Goal: Information Seeking & Learning: Check status

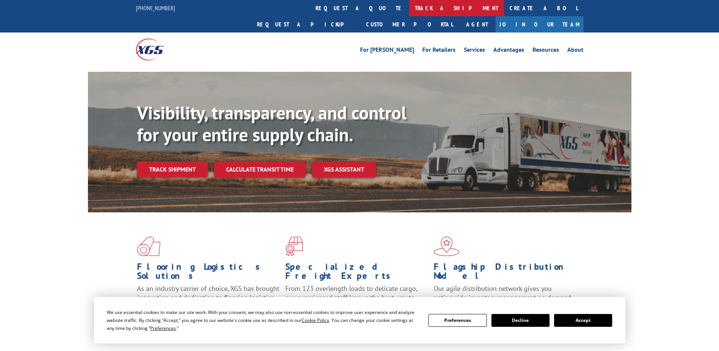
click at [409, 7] on link "track a shipment" at bounding box center [456, 8] width 95 height 16
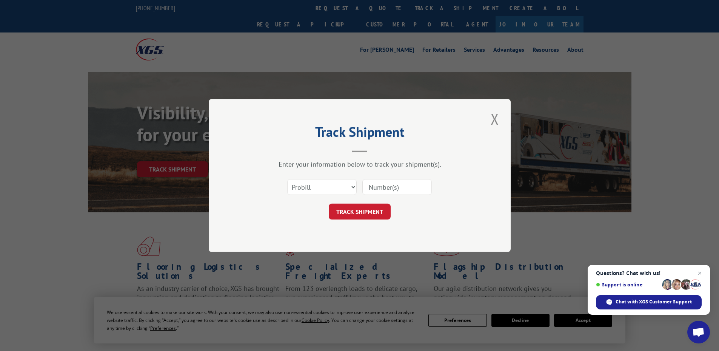
paste input "17461698"
type input "17461698"
click at [362, 214] on button "TRACK SHIPMENT" at bounding box center [360, 211] width 62 height 16
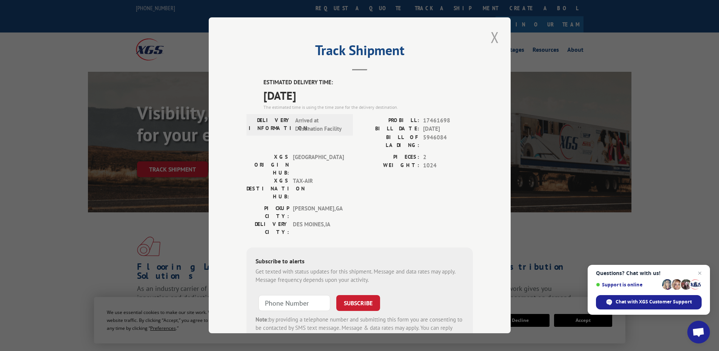
click at [489, 38] on button "Close modal" at bounding box center [494, 37] width 13 height 21
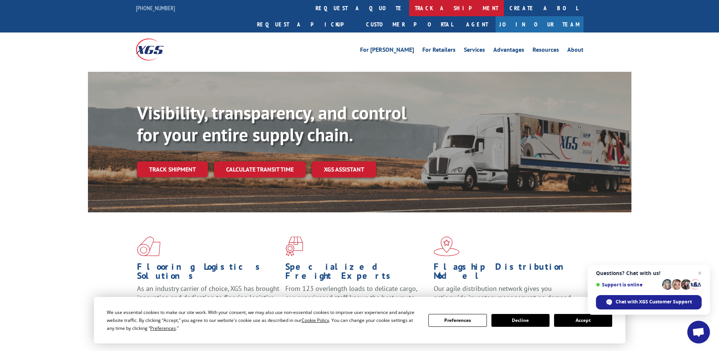
click at [409, 8] on link "track a shipment" at bounding box center [456, 8] width 95 height 16
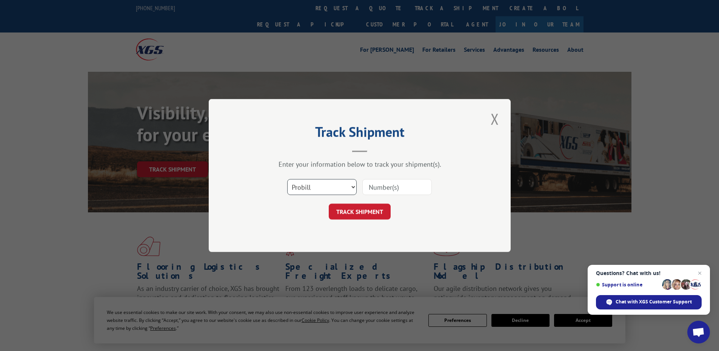
click at [317, 186] on select "Select category... Probill BOL PO" at bounding box center [321, 187] width 69 height 16
select select "bol"
click at [287, 179] on select "Select category... Probill BOL PO" at bounding box center [321, 187] width 69 height 16
paste input "17461912"
type input "17461912"
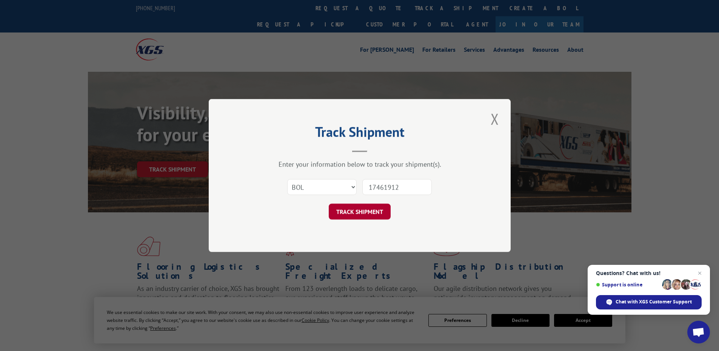
click at [363, 213] on button "TRACK SHIPMENT" at bounding box center [360, 211] width 62 height 16
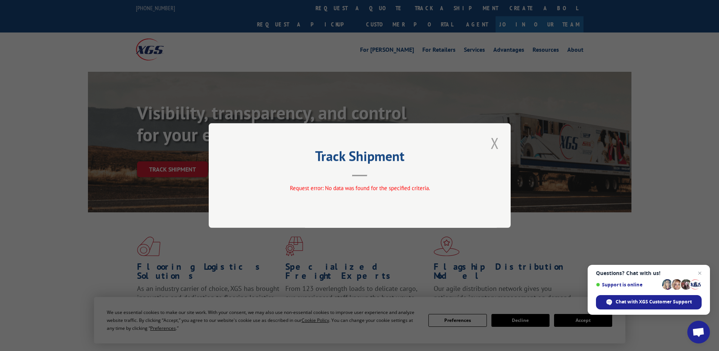
click at [493, 142] on button "Close modal" at bounding box center [494, 142] width 13 height 21
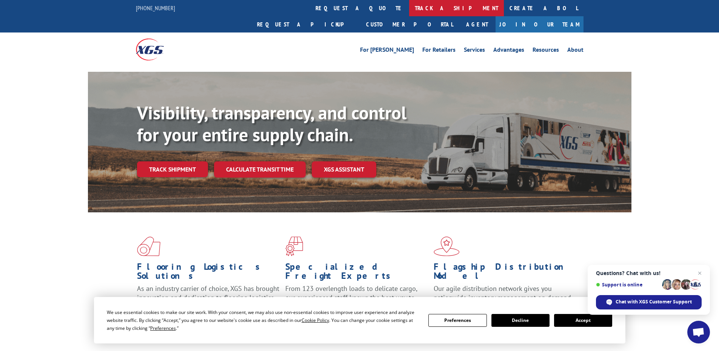
click at [409, 9] on link "track a shipment" at bounding box center [456, 8] width 95 height 16
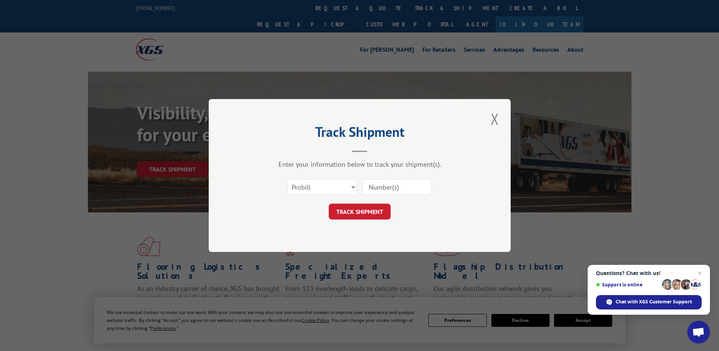
paste input "17461912"
type input "17461912"
click at [347, 209] on button "TRACK SHIPMENT" at bounding box center [360, 211] width 62 height 16
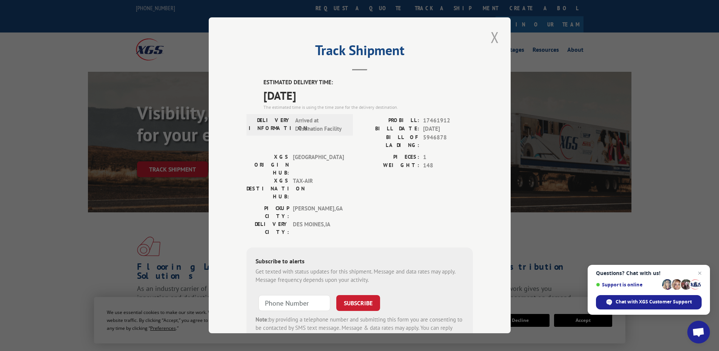
click at [493, 36] on button "Close modal" at bounding box center [494, 37] width 13 height 21
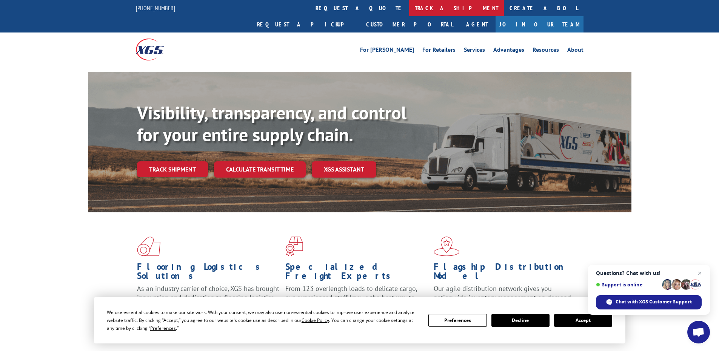
click at [409, 6] on link "track a shipment" at bounding box center [456, 8] width 95 height 16
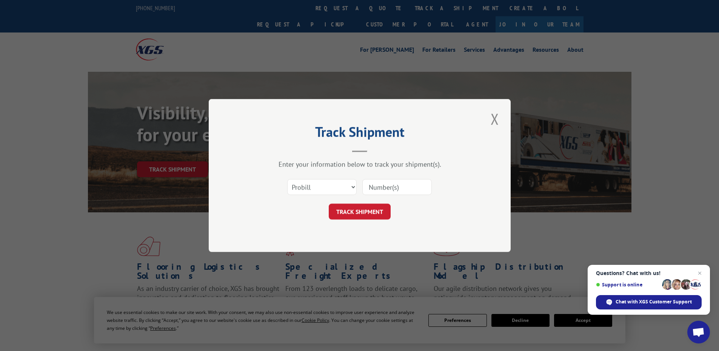
paste input "17461911"
type input "17461911"
click at [351, 211] on button "TRACK SHIPMENT" at bounding box center [360, 211] width 62 height 16
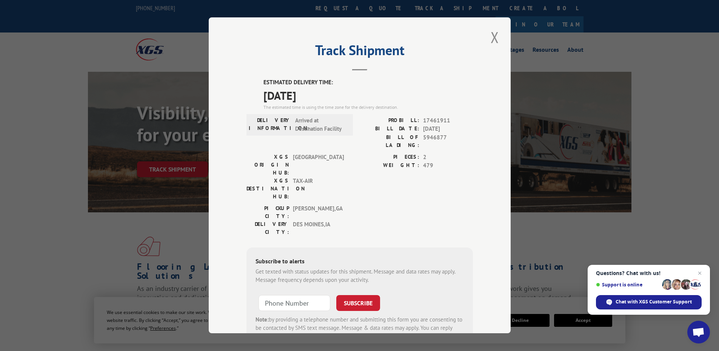
drag, startPoint x: 493, startPoint y: 35, endPoint x: 469, endPoint y: 33, distance: 24.6
click at [493, 35] on button "Close modal" at bounding box center [494, 37] width 13 height 21
